Goal: Download file/media

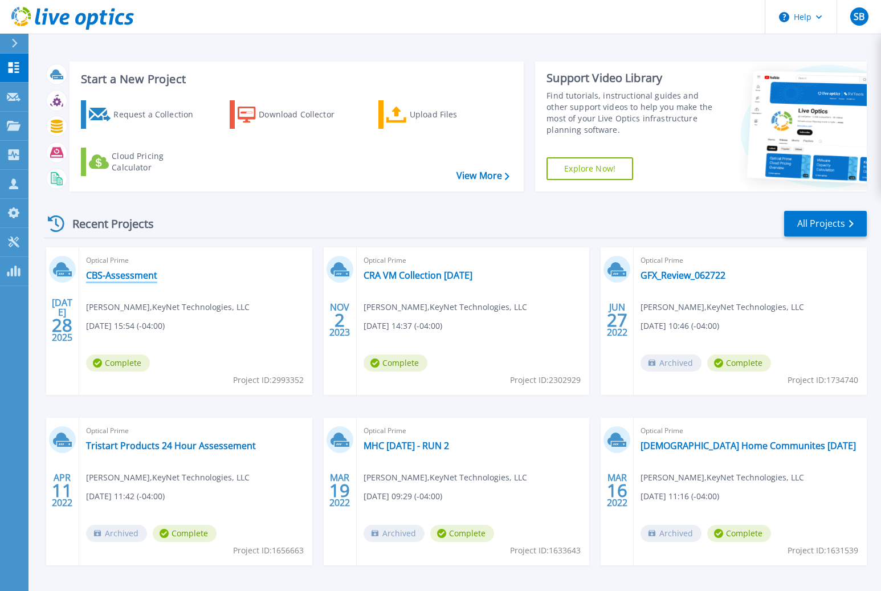
click at [104, 272] on link "CBS-Assessment" at bounding box center [121, 274] width 71 height 11
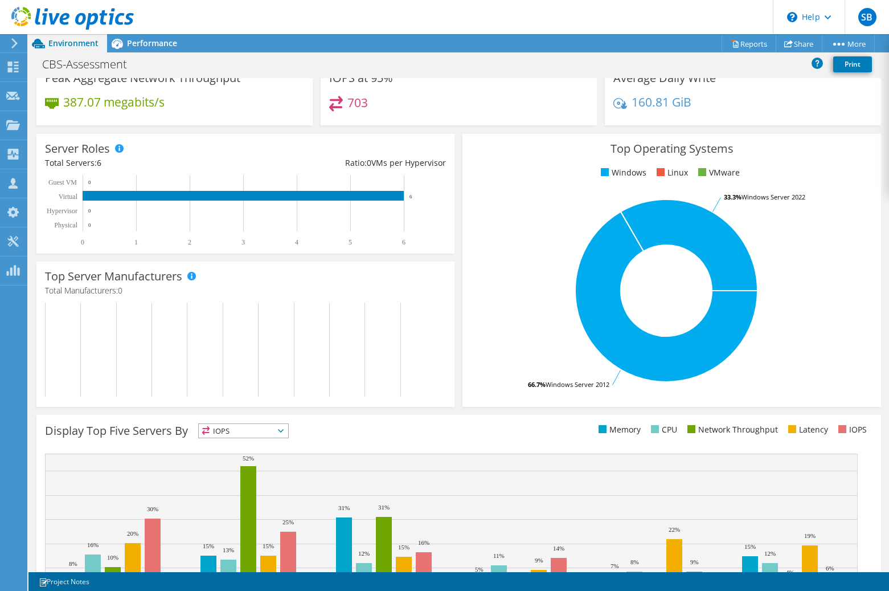
scroll to position [170, 0]
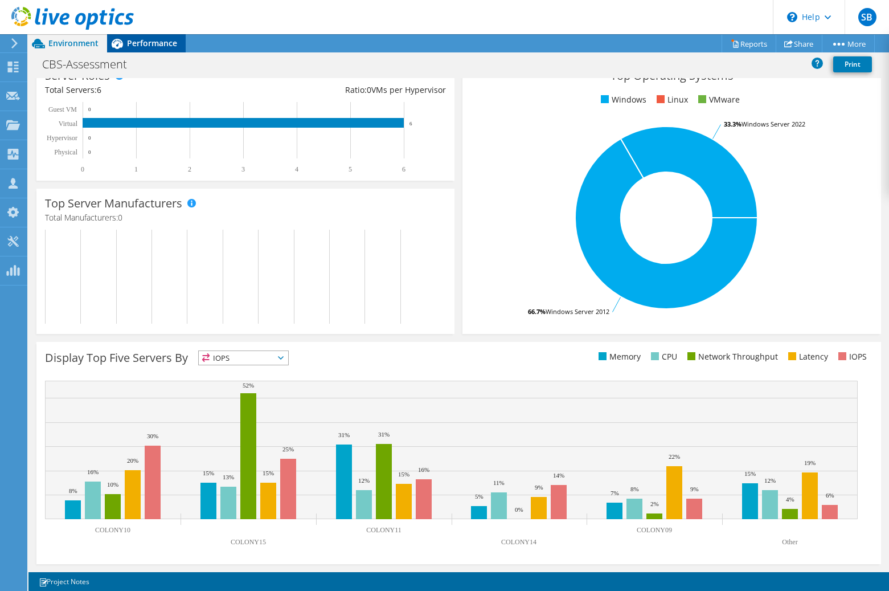
click at [151, 44] on span "Performance" at bounding box center [152, 43] width 50 height 11
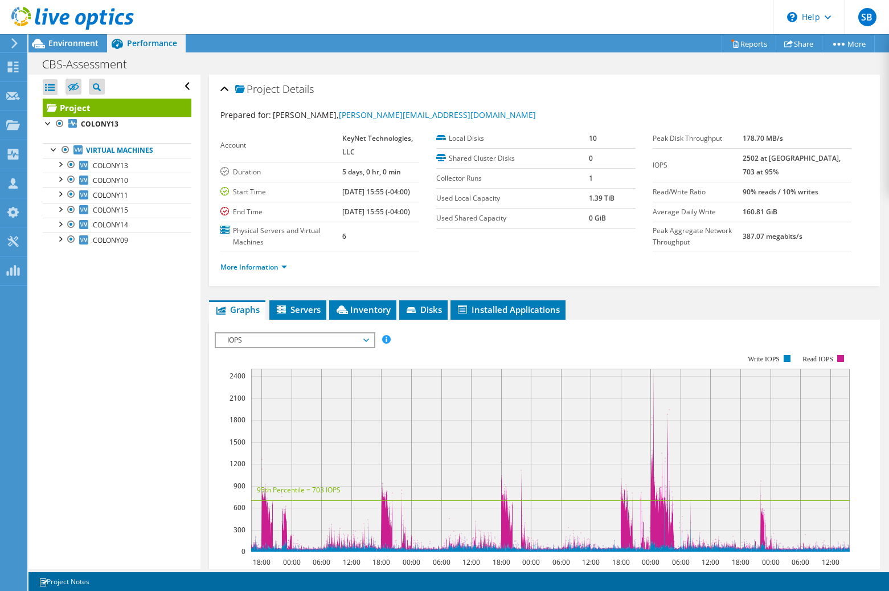
scroll to position [0, 0]
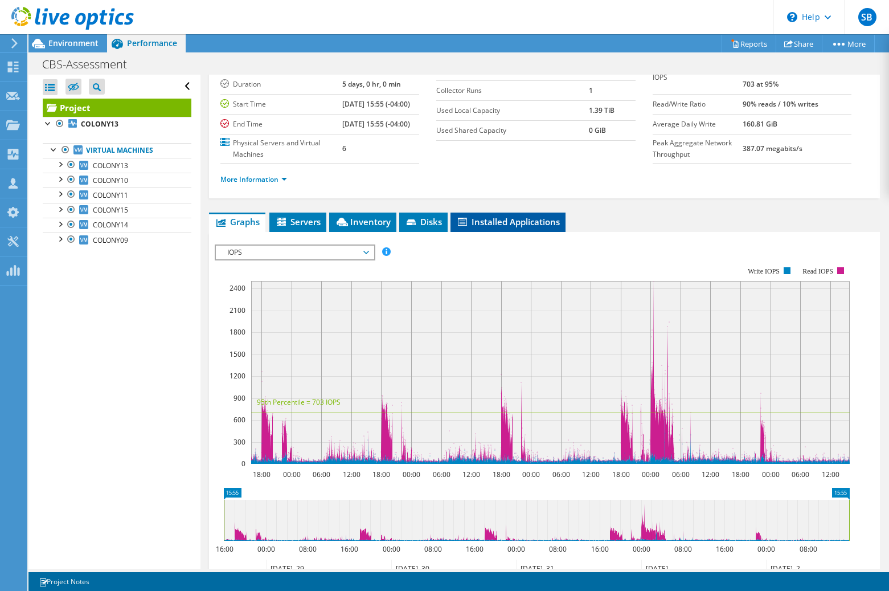
click at [483, 227] on span "Installed Applications" at bounding box center [508, 221] width 104 height 11
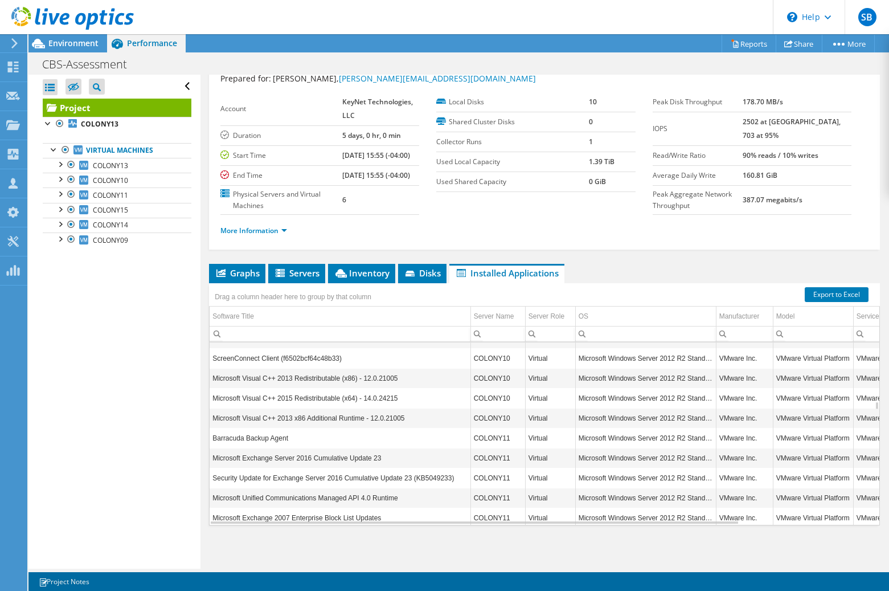
scroll to position [2735, 0]
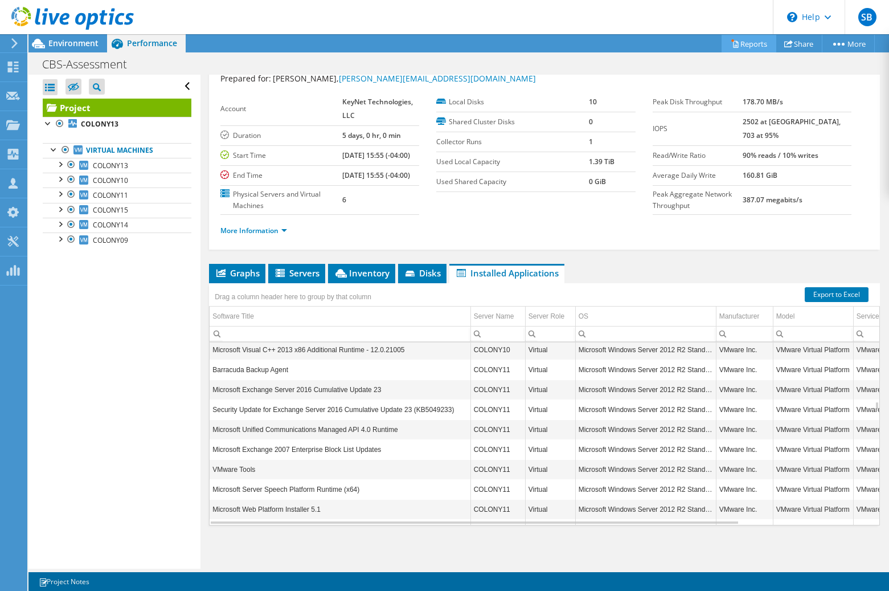
click at [741, 38] on link "Reports" at bounding box center [749, 44] width 55 height 18
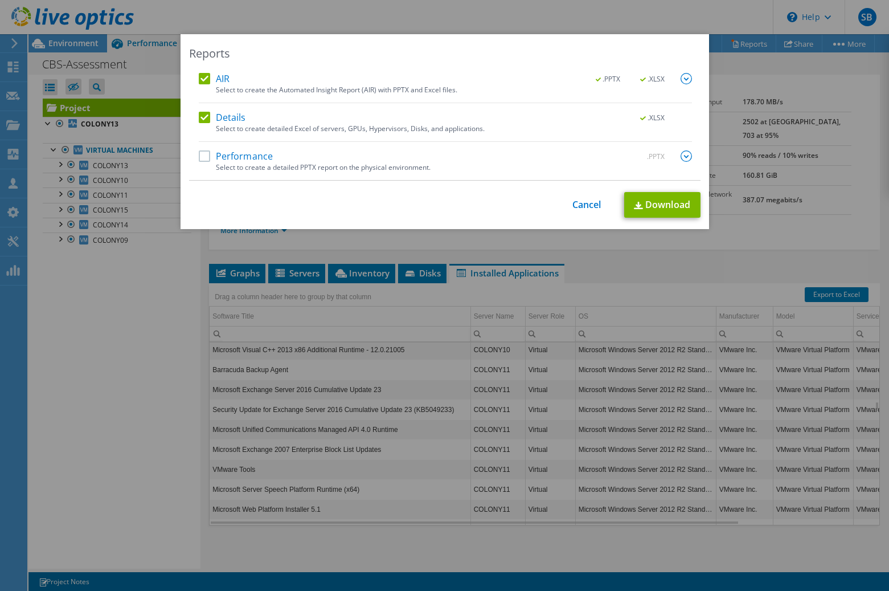
click at [199, 154] on label "Performance" at bounding box center [236, 155] width 75 height 11
click at [0, 0] on input "Performance" at bounding box center [0, 0] width 0 height 0
click at [660, 203] on link "Download" at bounding box center [662, 205] width 76 height 26
click at [574, 202] on link "Cancel" at bounding box center [587, 204] width 29 height 11
